Goal: Information Seeking & Learning: Learn about a topic

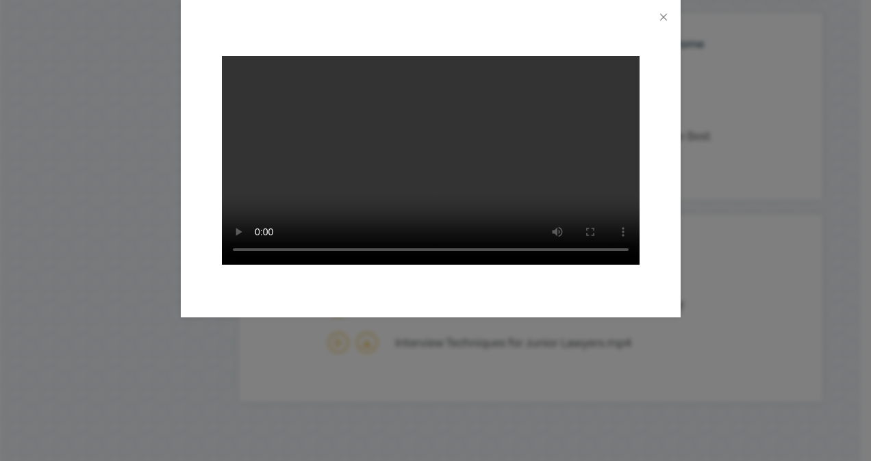
click at [303, 138] on video at bounding box center [431, 160] width 418 height 209
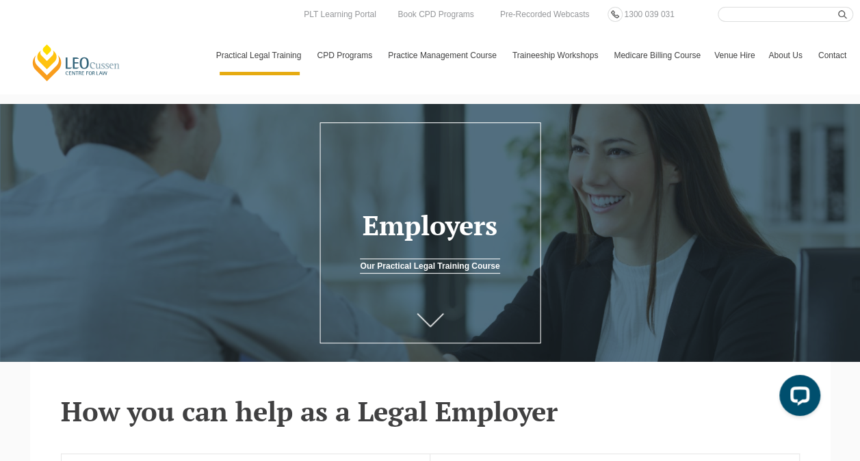
click at [769, 14] on input "Search here" at bounding box center [786, 14] width 136 height 15
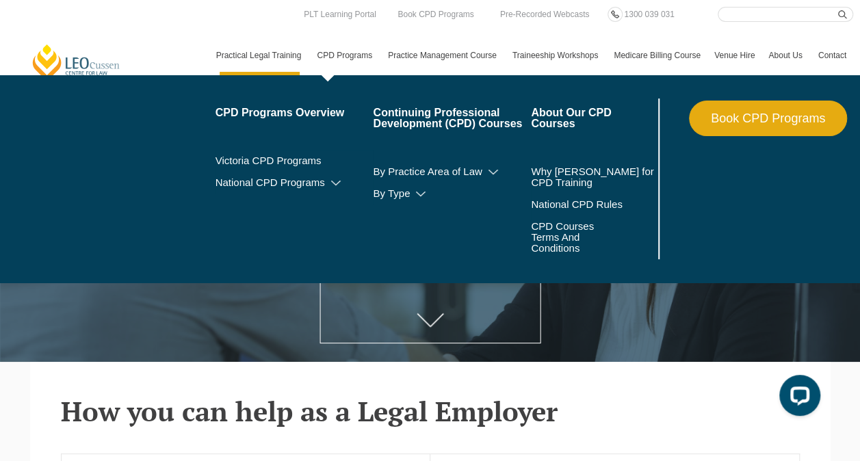
click at [329, 57] on link "CPD Programs" at bounding box center [345, 56] width 71 height 40
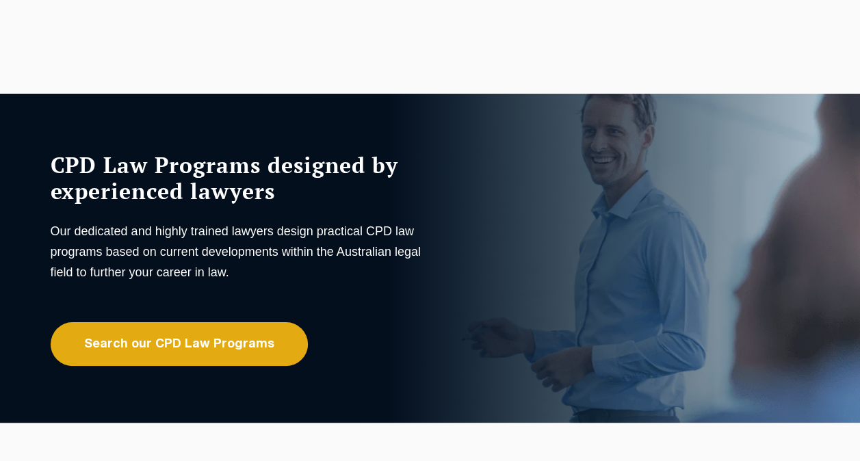
click at [209, 340] on div "Our Practical Legal Training Program Program Dates & Fees Chat with us 2025 PLT…" at bounding box center [531, 229] width 644 height 308
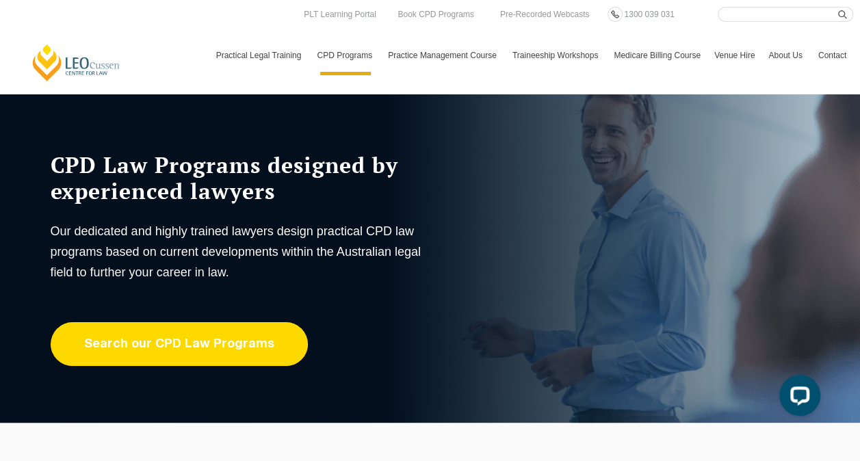
click at [249, 333] on link "Search our CPD Law Programs" at bounding box center [179, 344] width 257 height 44
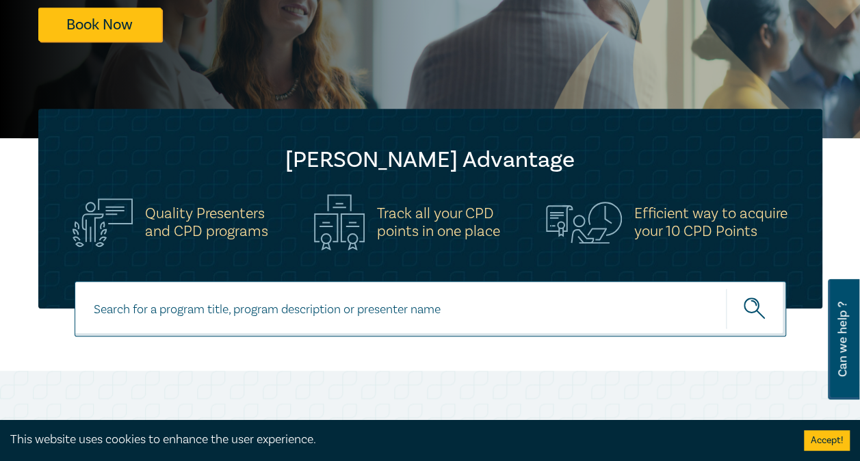
scroll to position [355, 0]
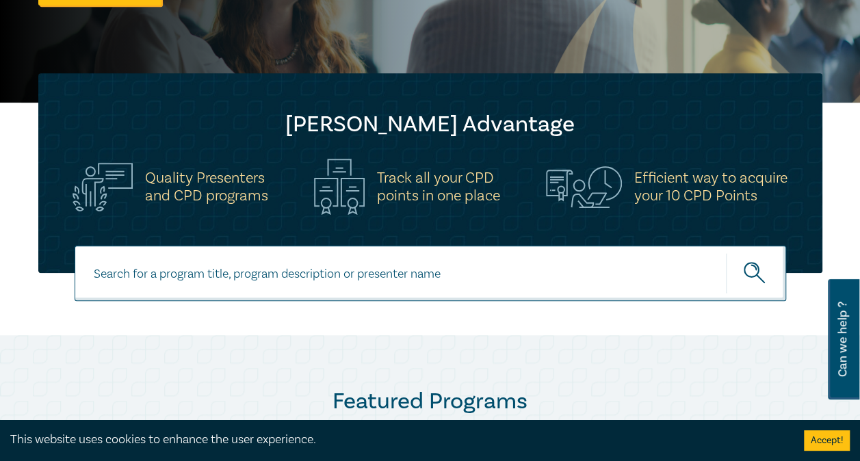
click at [200, 282] on input at bounding box center [431, 273] width 712 height 55
type input "ethics"
click at [726, 253] on button "submit" at bounding box center [756, 274] width 60 height 42
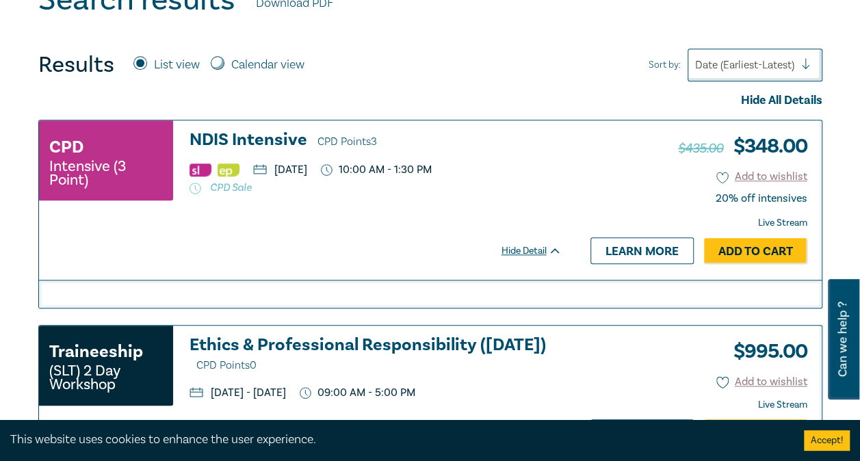
scroll to position [546, 0]
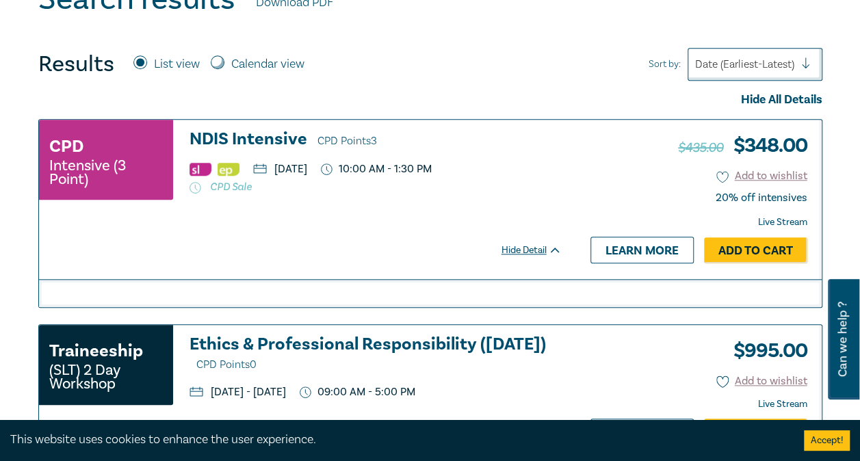
drag, startPoint x: 0, startPoint y: 0, endPoint x: 200, endPoint y: 282, distance: 345.7
click at [200, 282] on div at bounding box center [430, 293] width 783 height 28
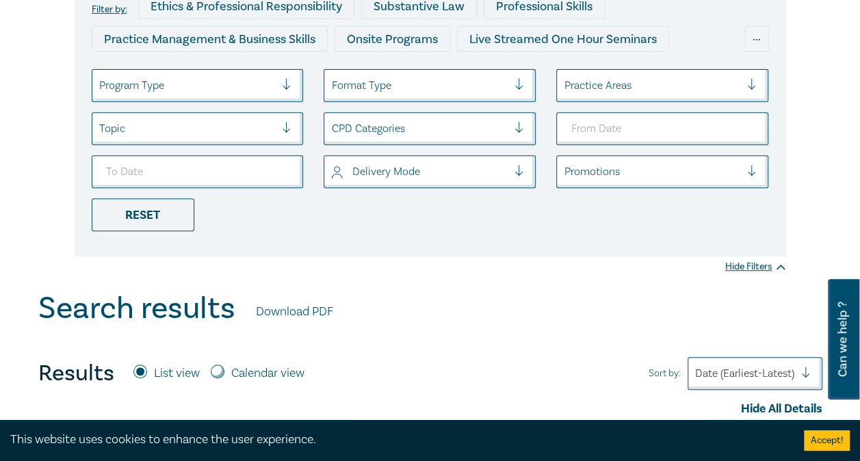
scroll to position [0, 0]
